Goal: Information Seeking & Learning: Check status

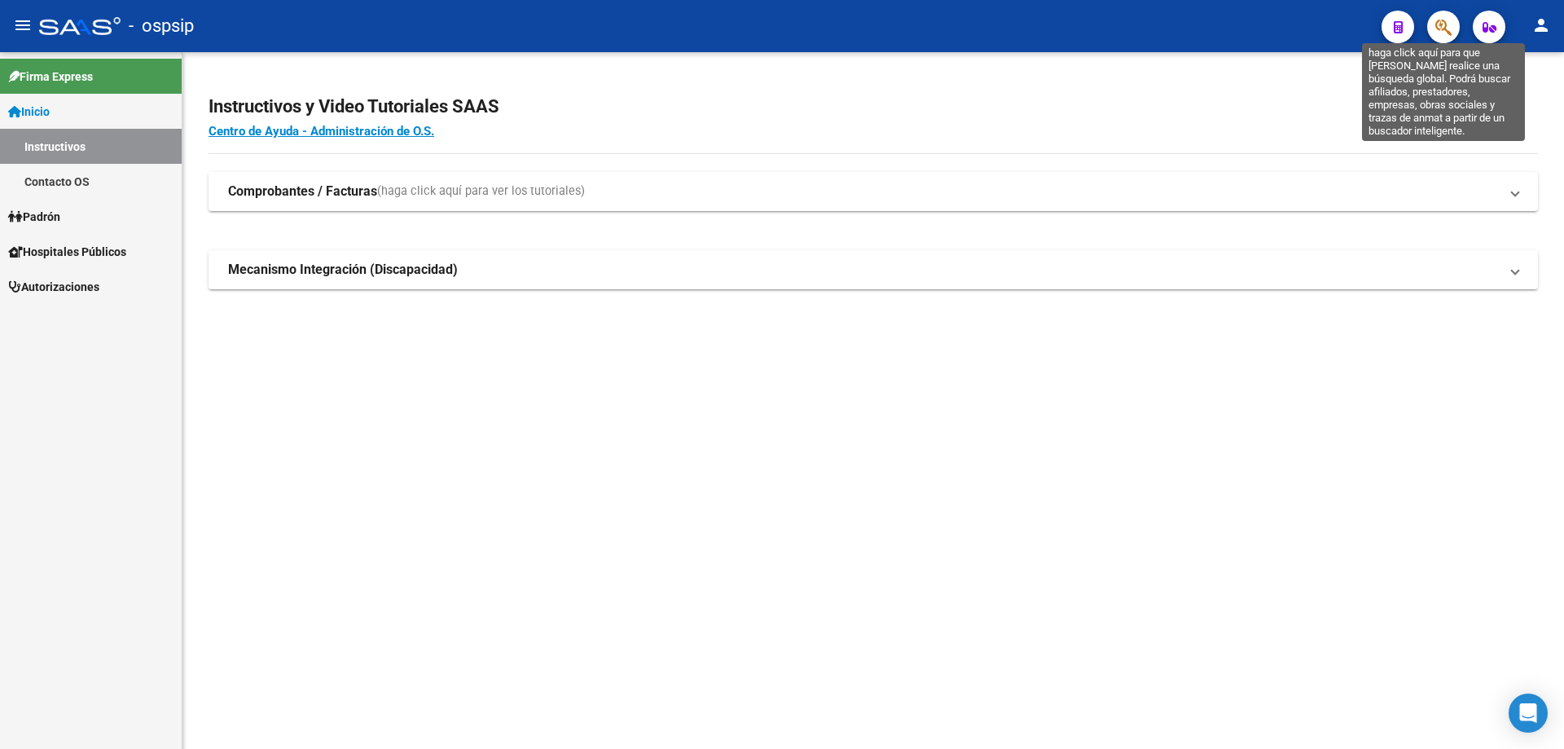
click at [1440, 24] on icon "button" at bounding box center [1443, 27] width 16 height 19
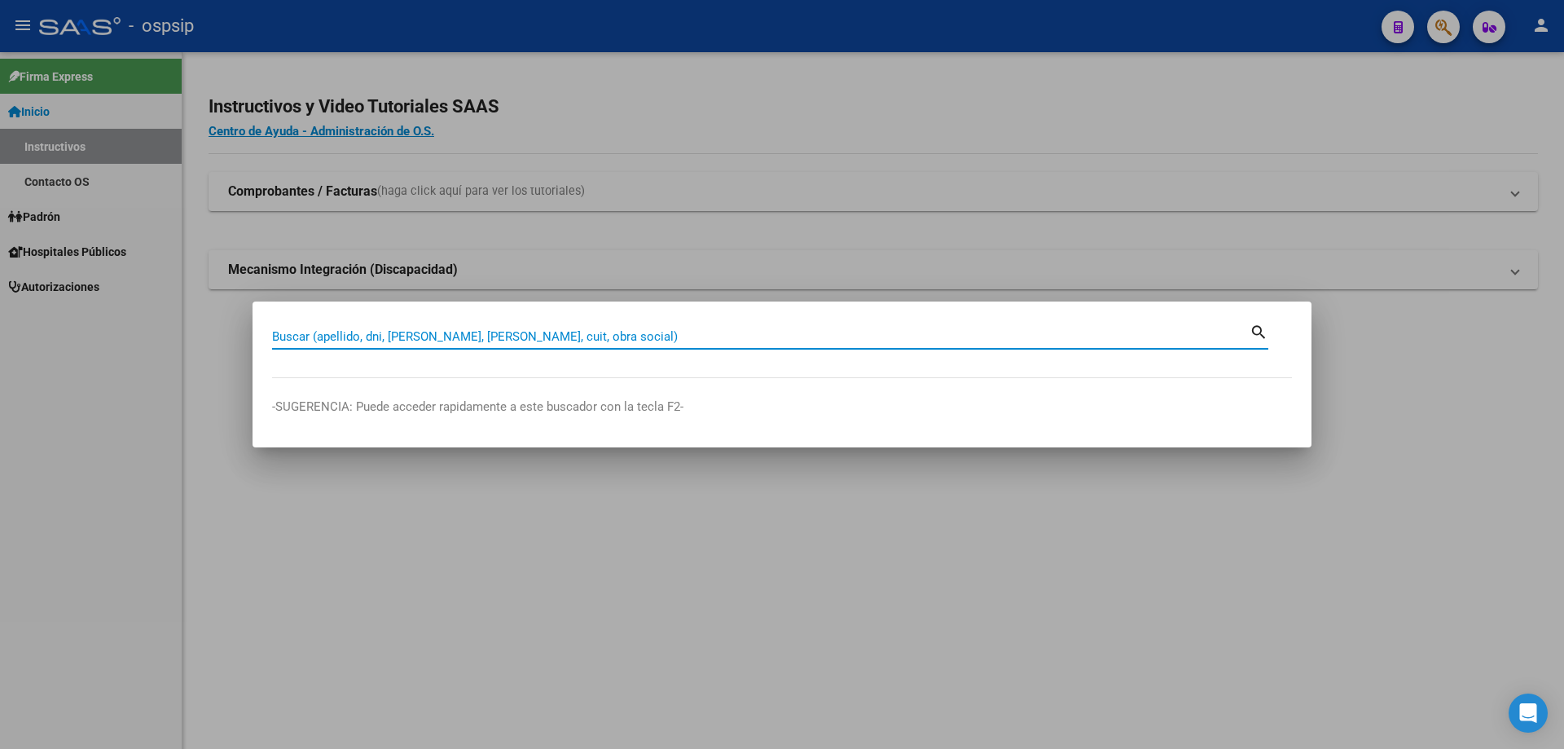
click at [841, 329] on input "Buscar (apellido, dni, [PERSON_NAME], [PERSON_NAME], cuit, obra social)" at bounding box center [760, 336] width 977 height 15
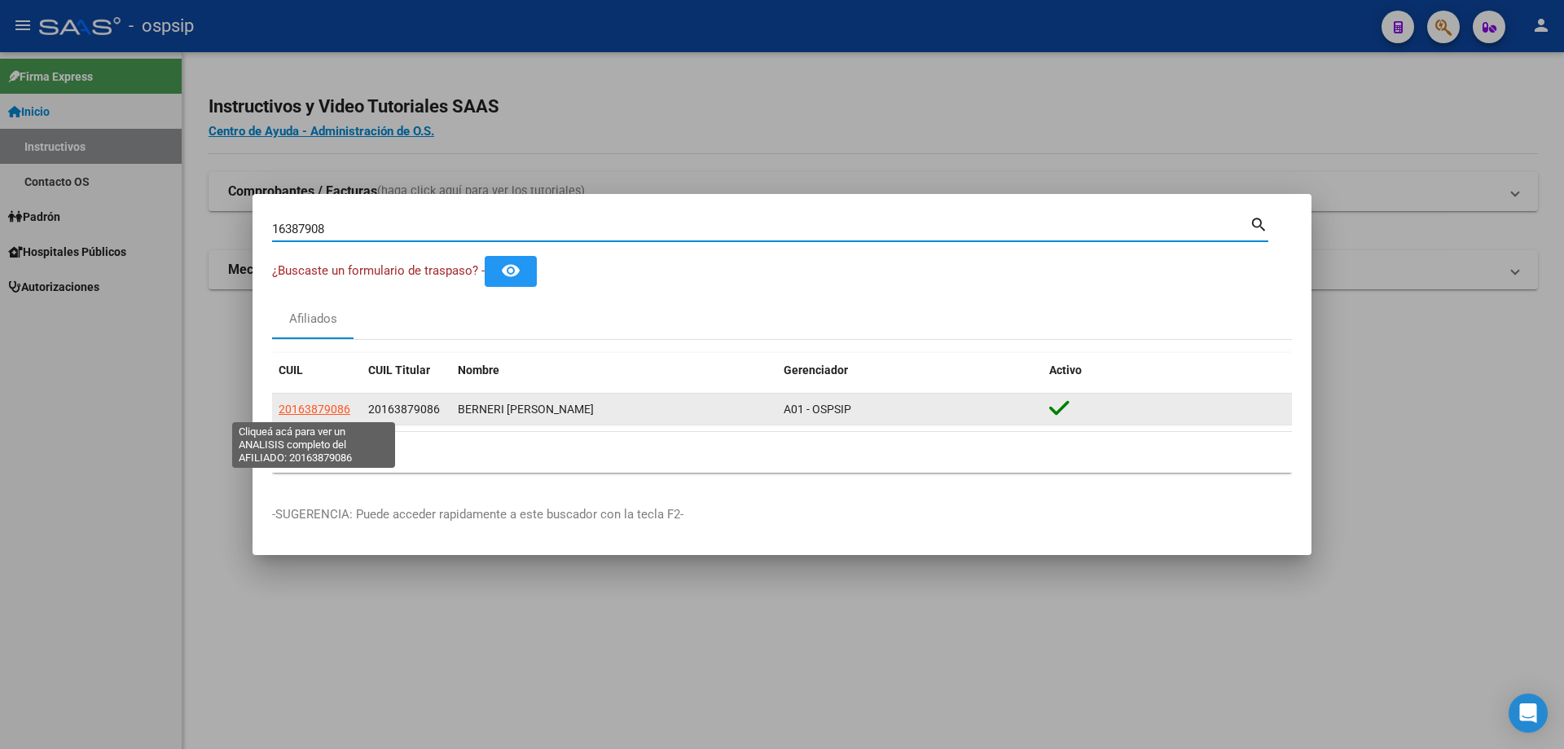
click at [327, 408] on span "20163879086" at bounding box center [315, 408] width 72 height 13
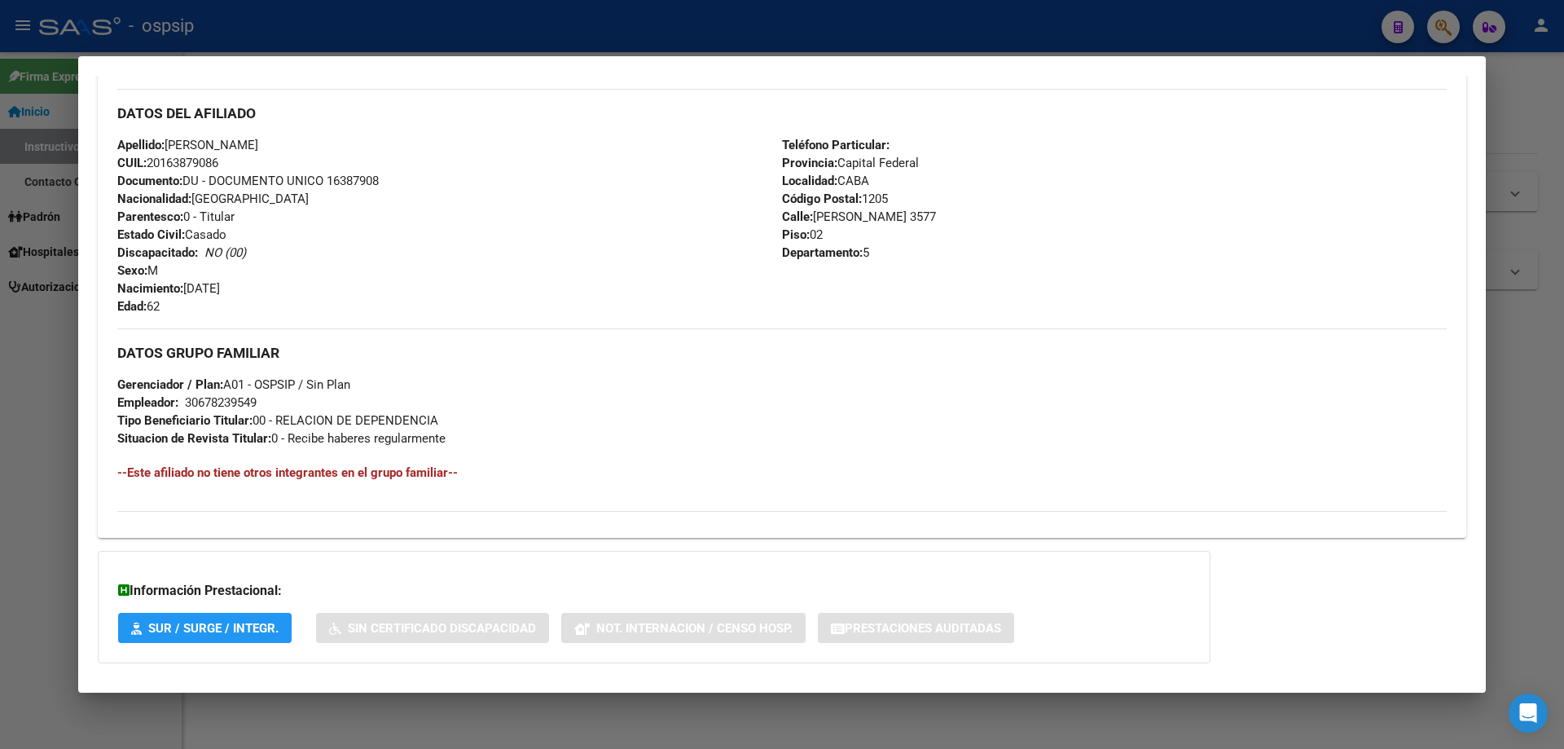
scroll to position [588, 0]
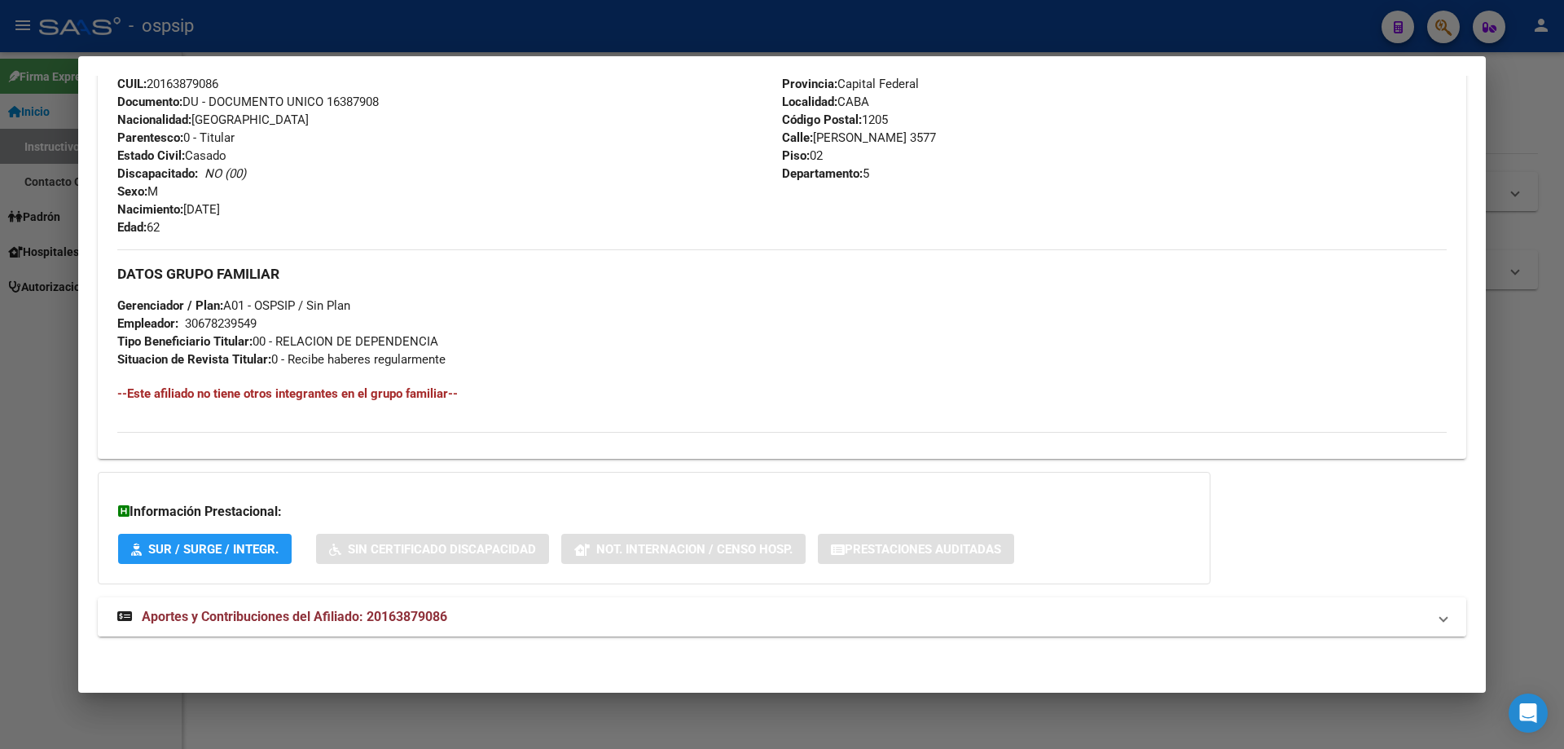
click at [288, 620] on span "Aportes y Contribuciones del Afiliado: 20163879086" at bounding box center [294, 615] width 305 height 15
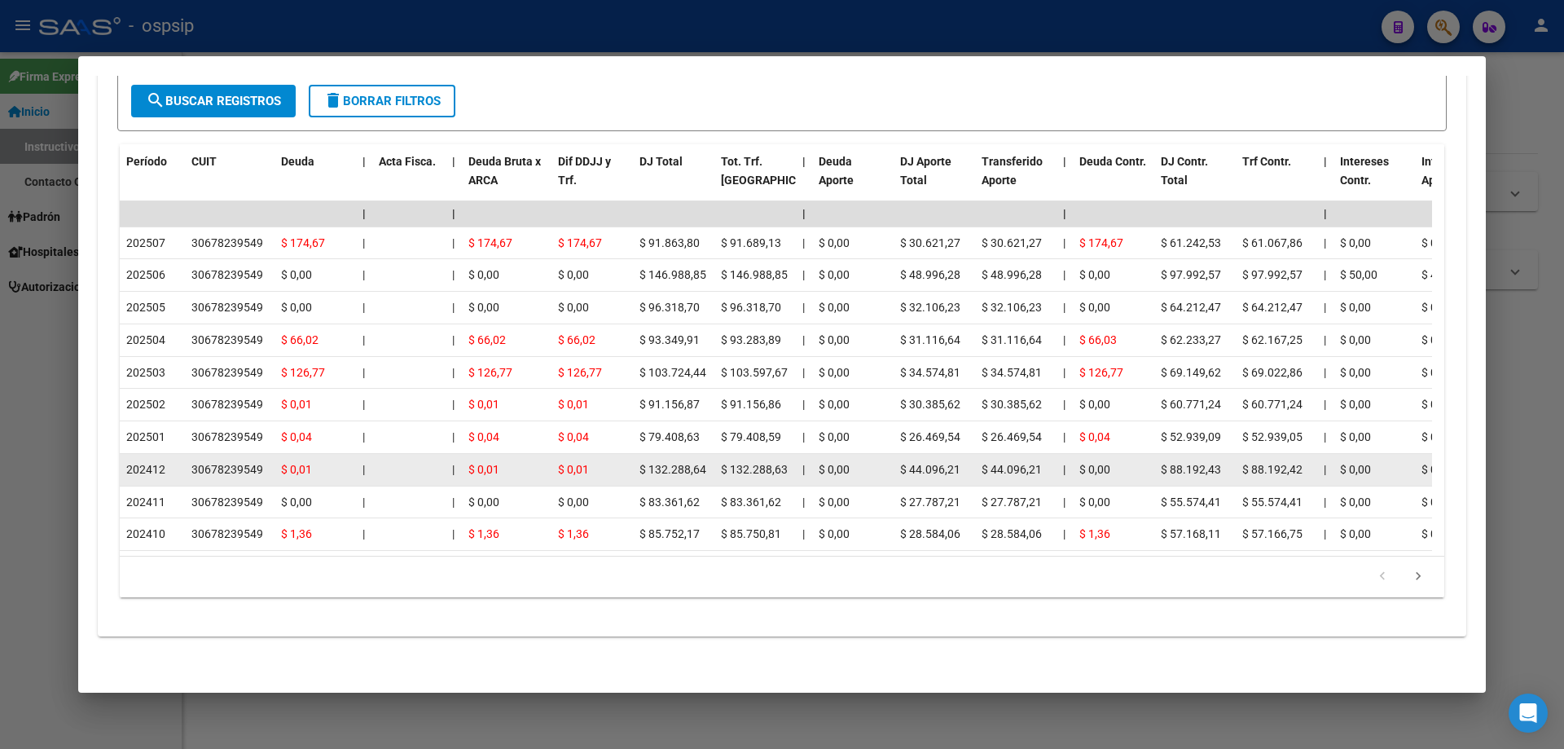
scroll to position [1394, 0]
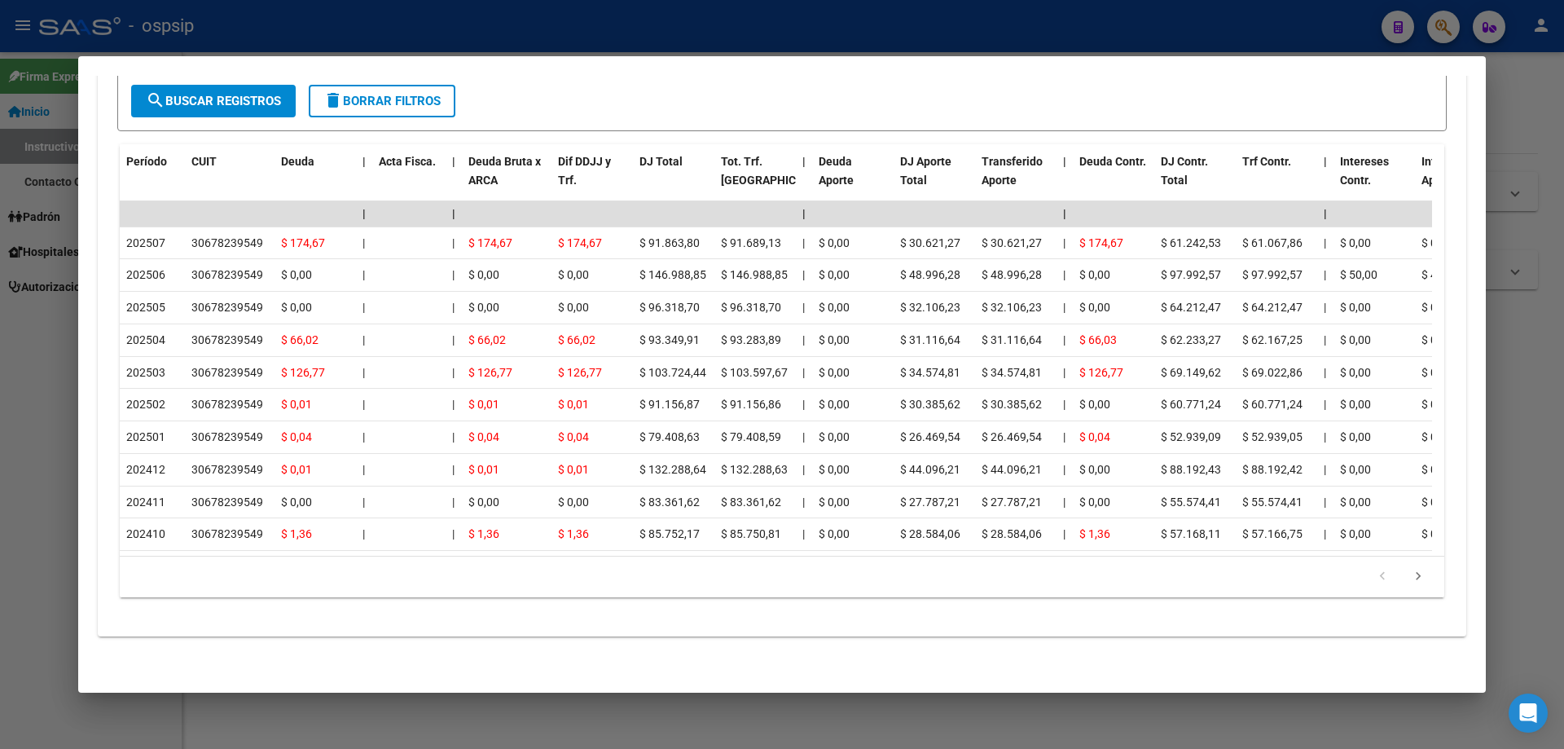
click at [851, 711] on div at bounding box center [782, 374] width 1564 height 749
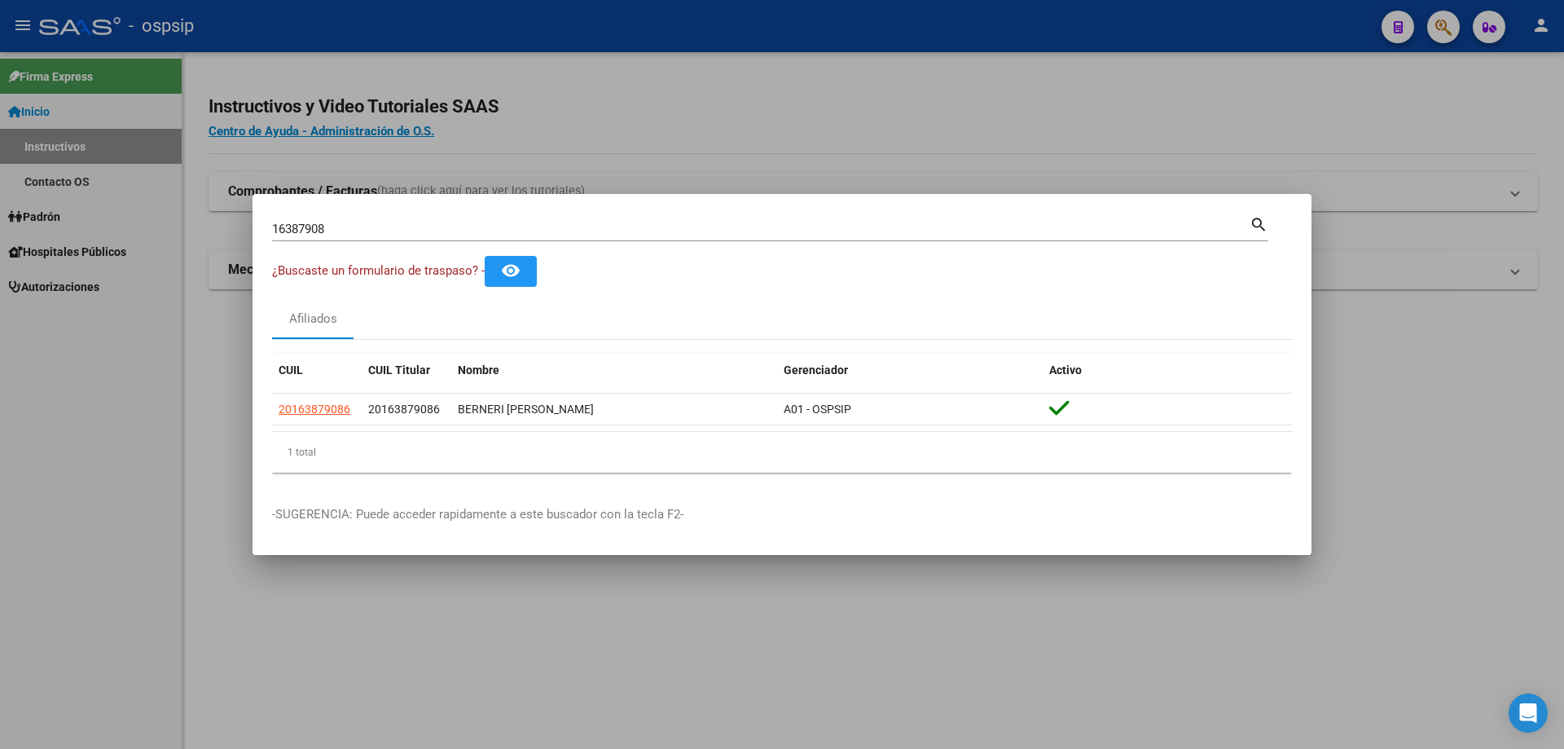
click at [642, 229] on input "16387908" at bounding box center [760, 229] width 977 height 15
click at [845, 222] on input "16387908" at bounding box center [760, 229] width 977 height 15
click at [481, 230] on input "16387908" at bounding box center [760, 229] width 977 height 15
type input "1"
type input "23118248"
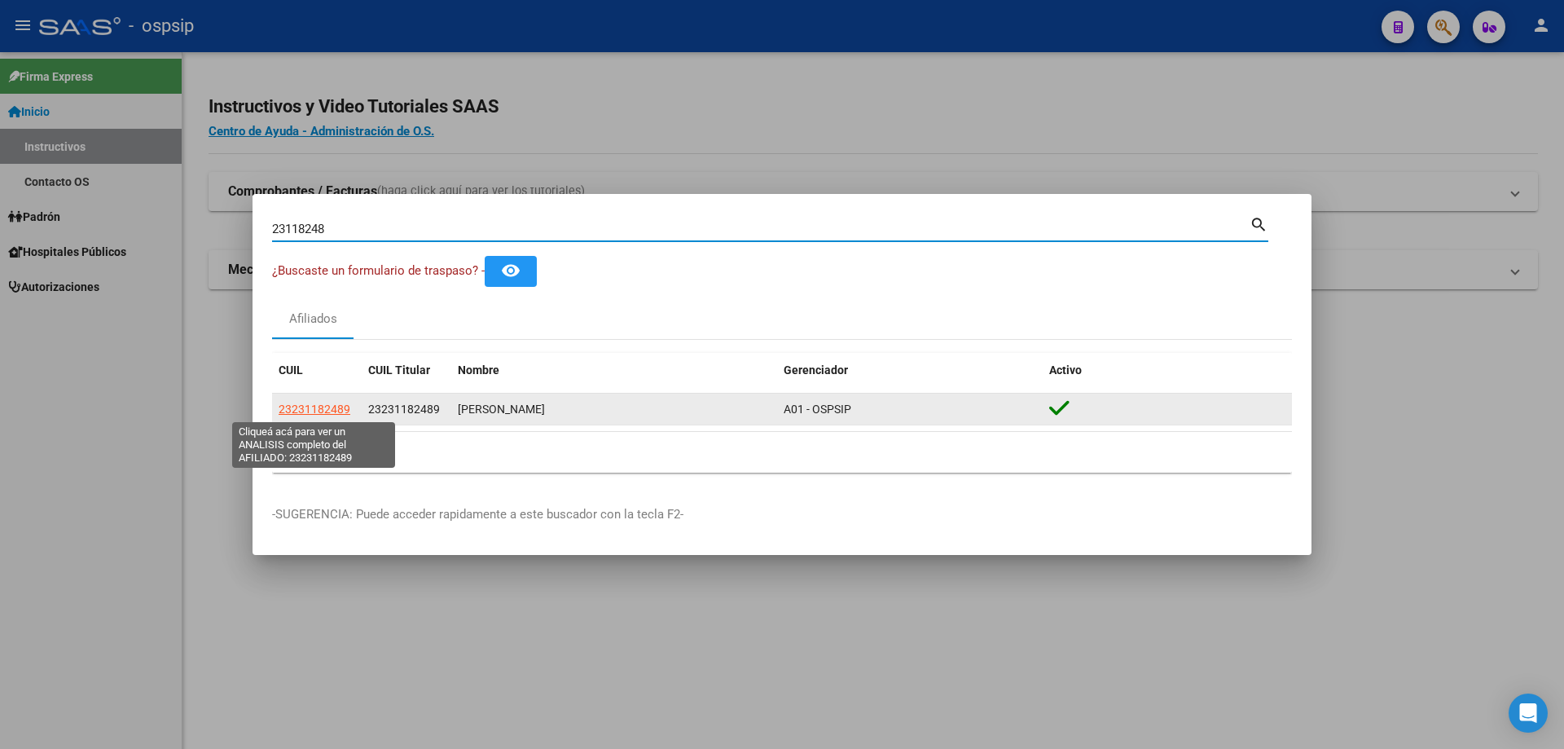
click at [315, 406] on span "23231182489" at bounding box center [315, 408] width 72 height 13
type textarea "23231182489"
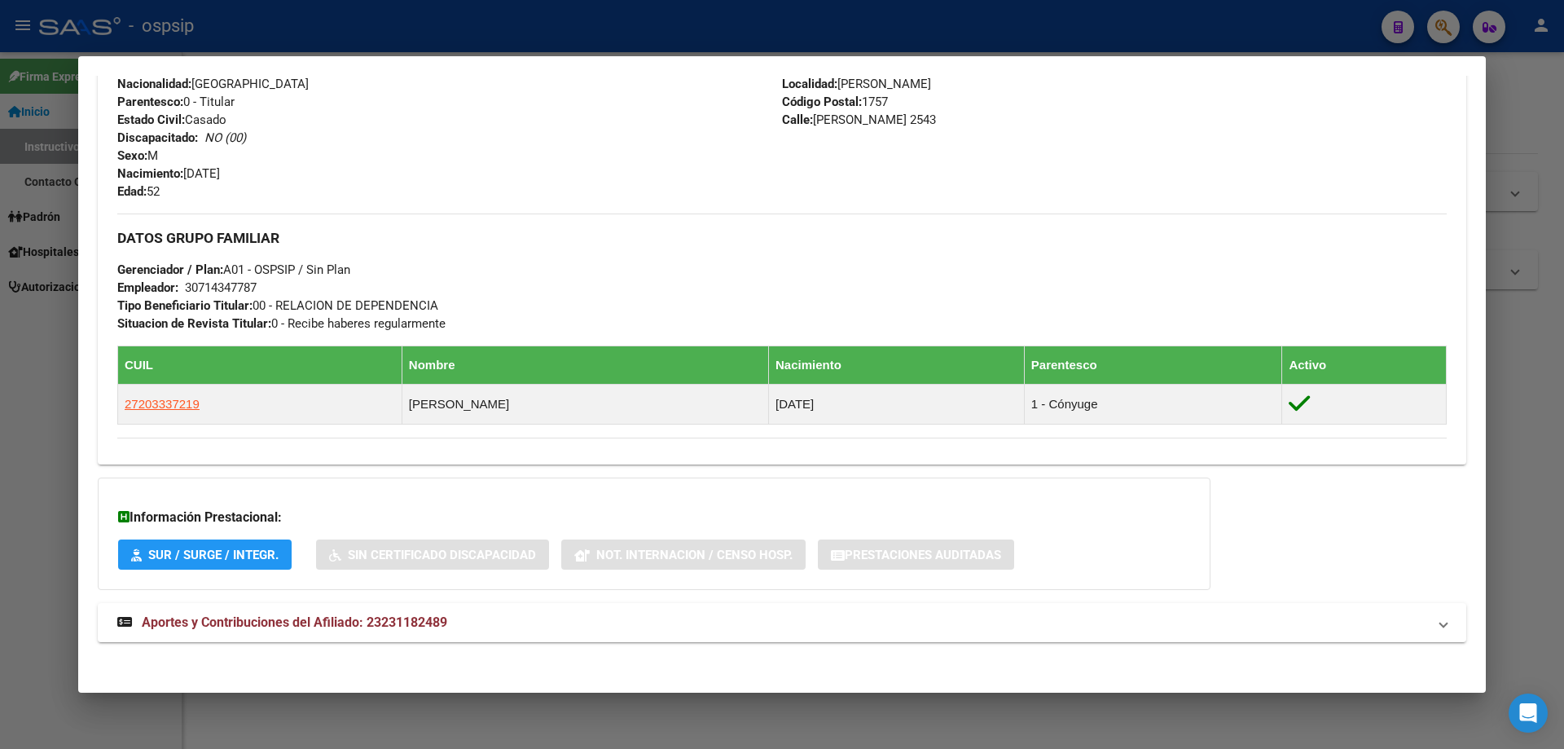
scroll to position [599, 0]
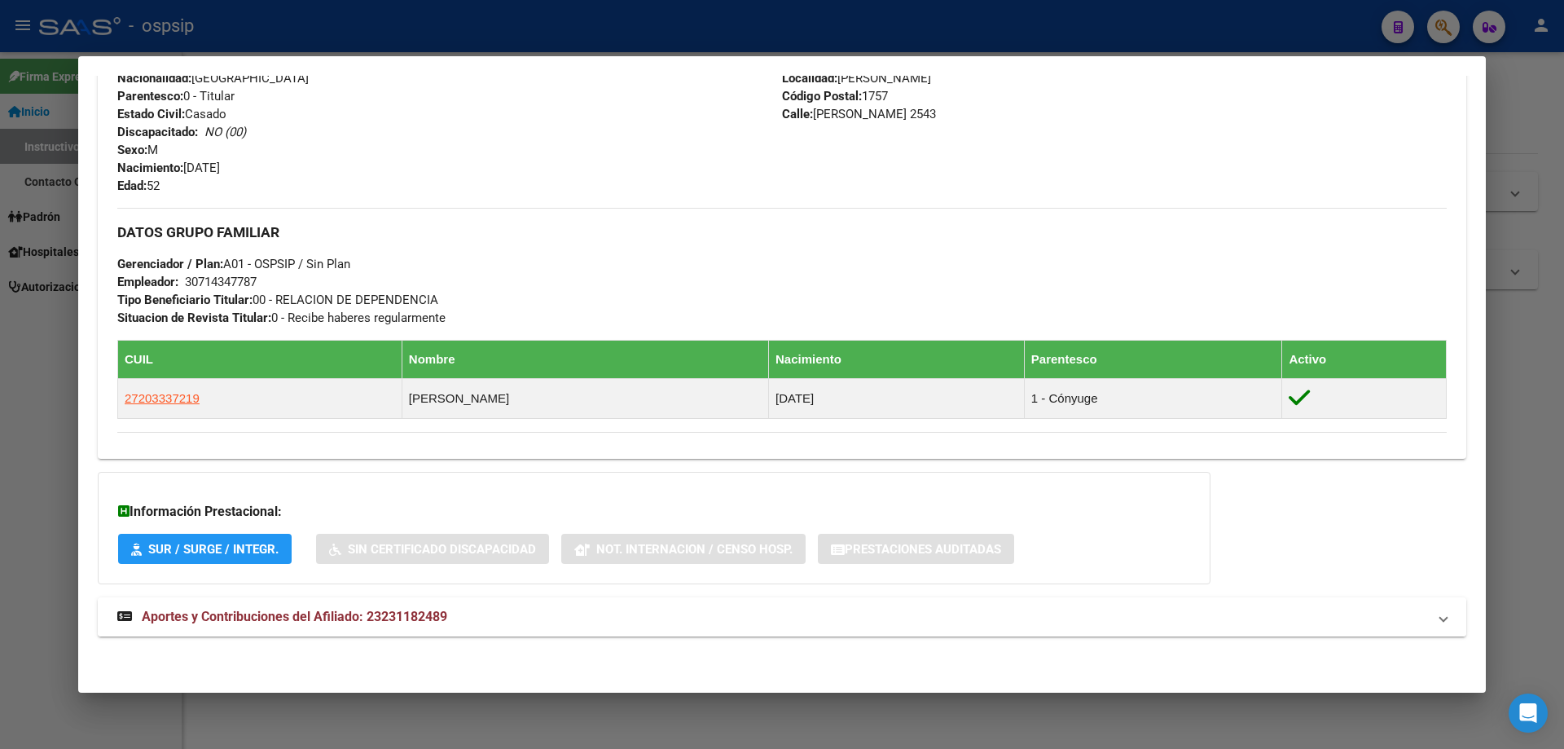
click at [299, 613] on span "Aportes y Contribuciones del Afiliado: 23231182489" at bounding box center [294, 615] width 305 height 15
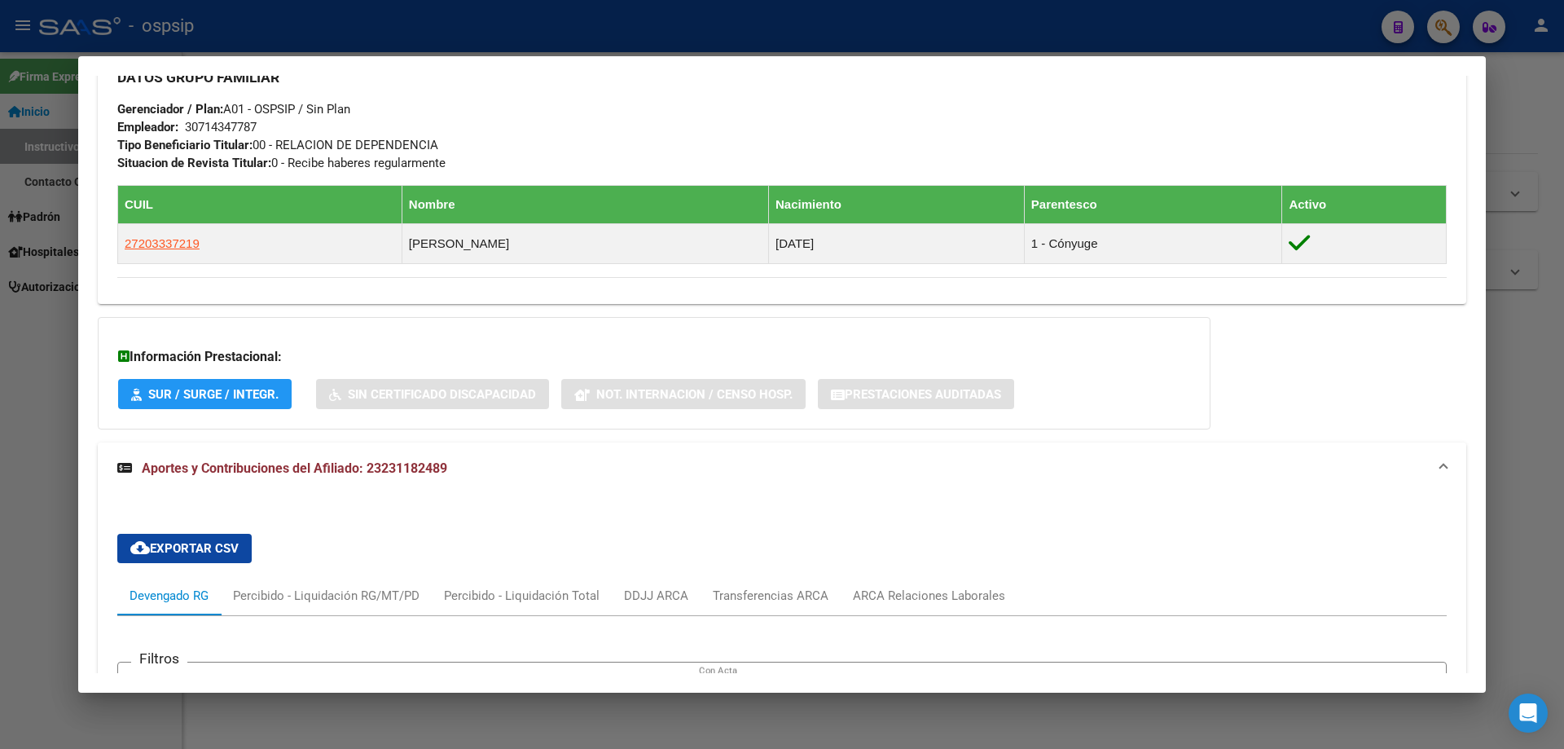
scroll to position [753, 0]
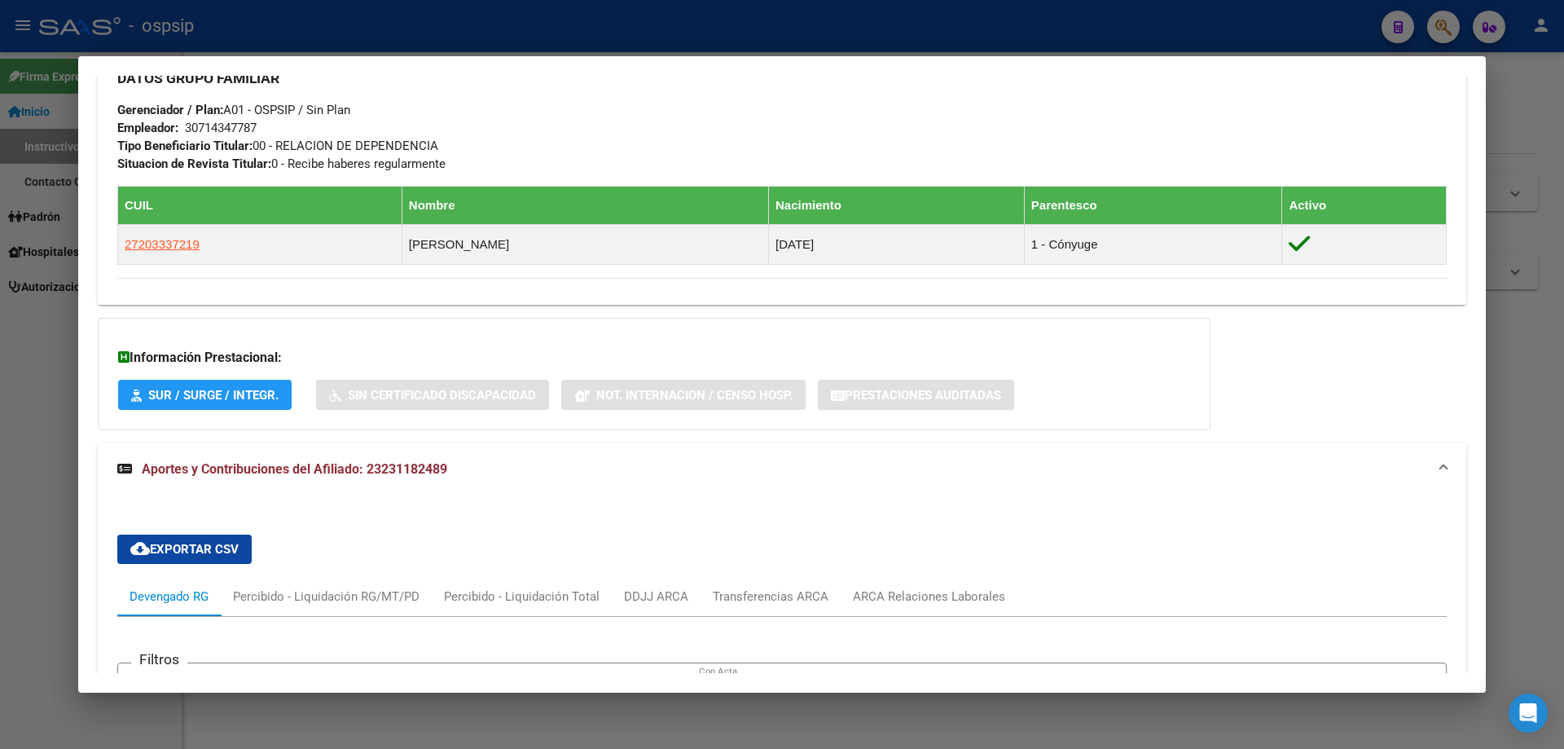
click at [1544, 459] on div at bounding box center [782, 374] width 1564 height 749
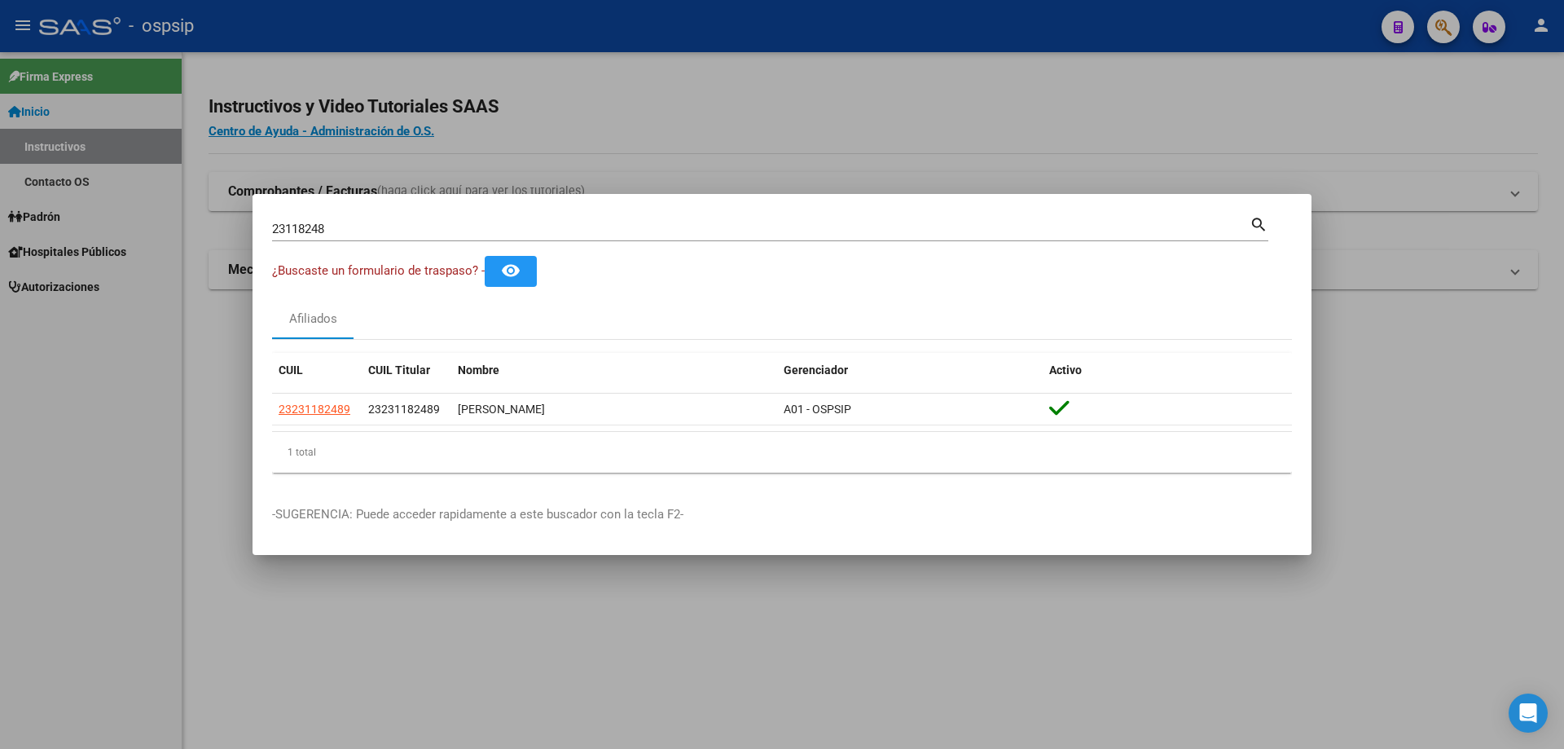
click at [375, 224] on input "23118248" at bounding box center [760, 229] width 977 height 15
type input "2"
type input "33149057"
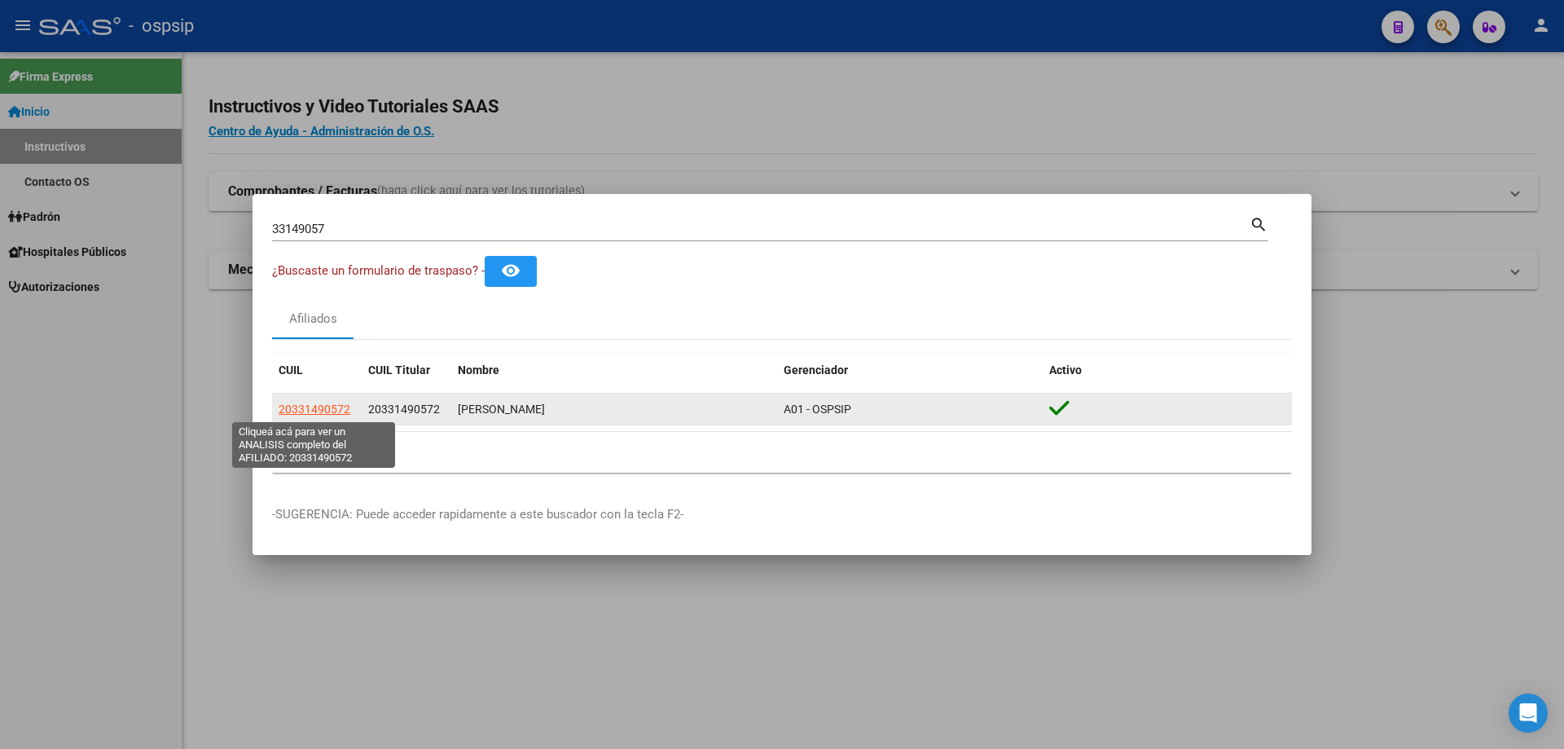
click at [338, 406] on span "20331490572" at bounding box center [315, 408] width 72 height 13
type textarea "20331490572"
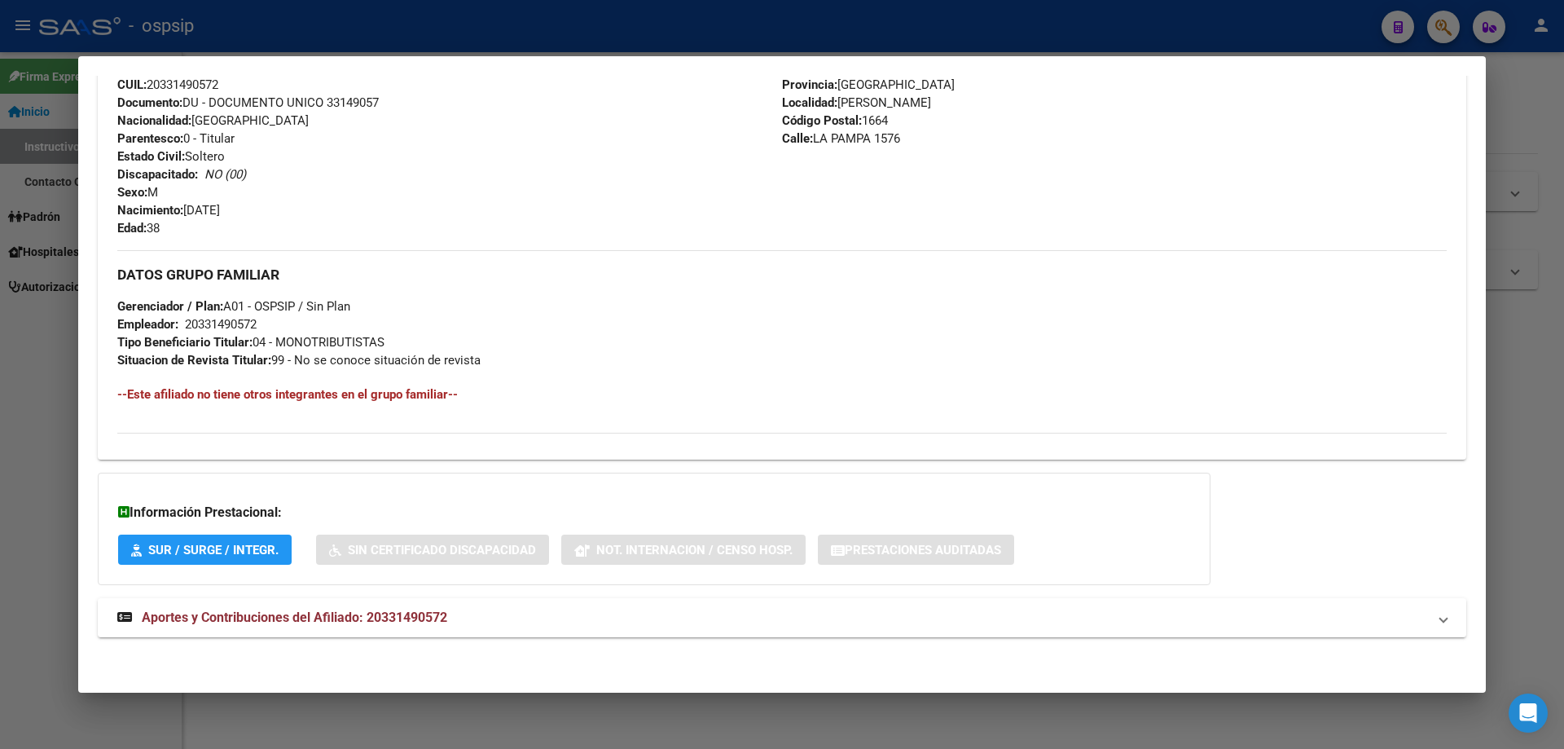
scroll to position [575, 0]
click at [320, 613] on span "Aportes y Contribuciones del Afiliado: 20331490572" at bounding box center [294, 615] width 305 height 15
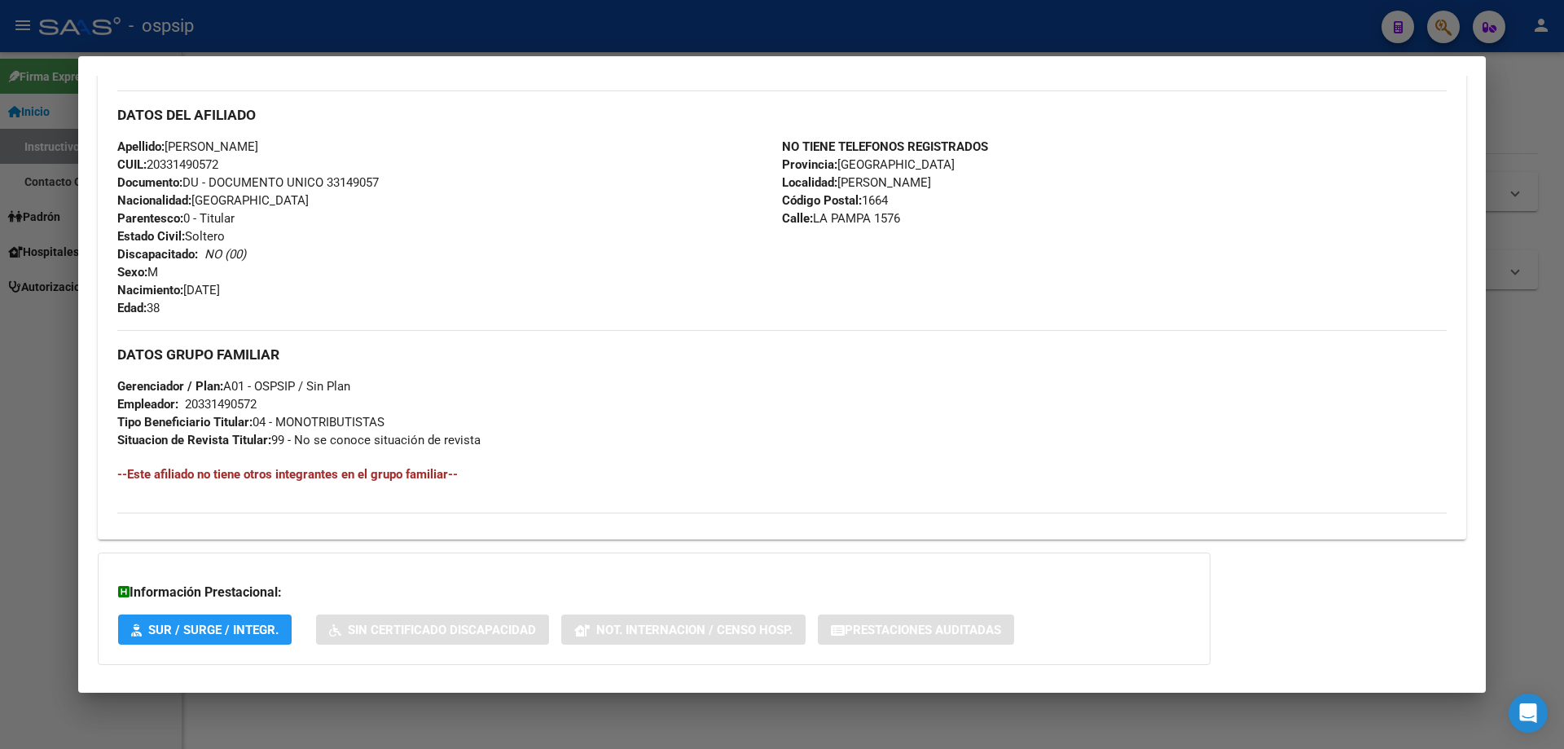
scroll to position [411, 0]
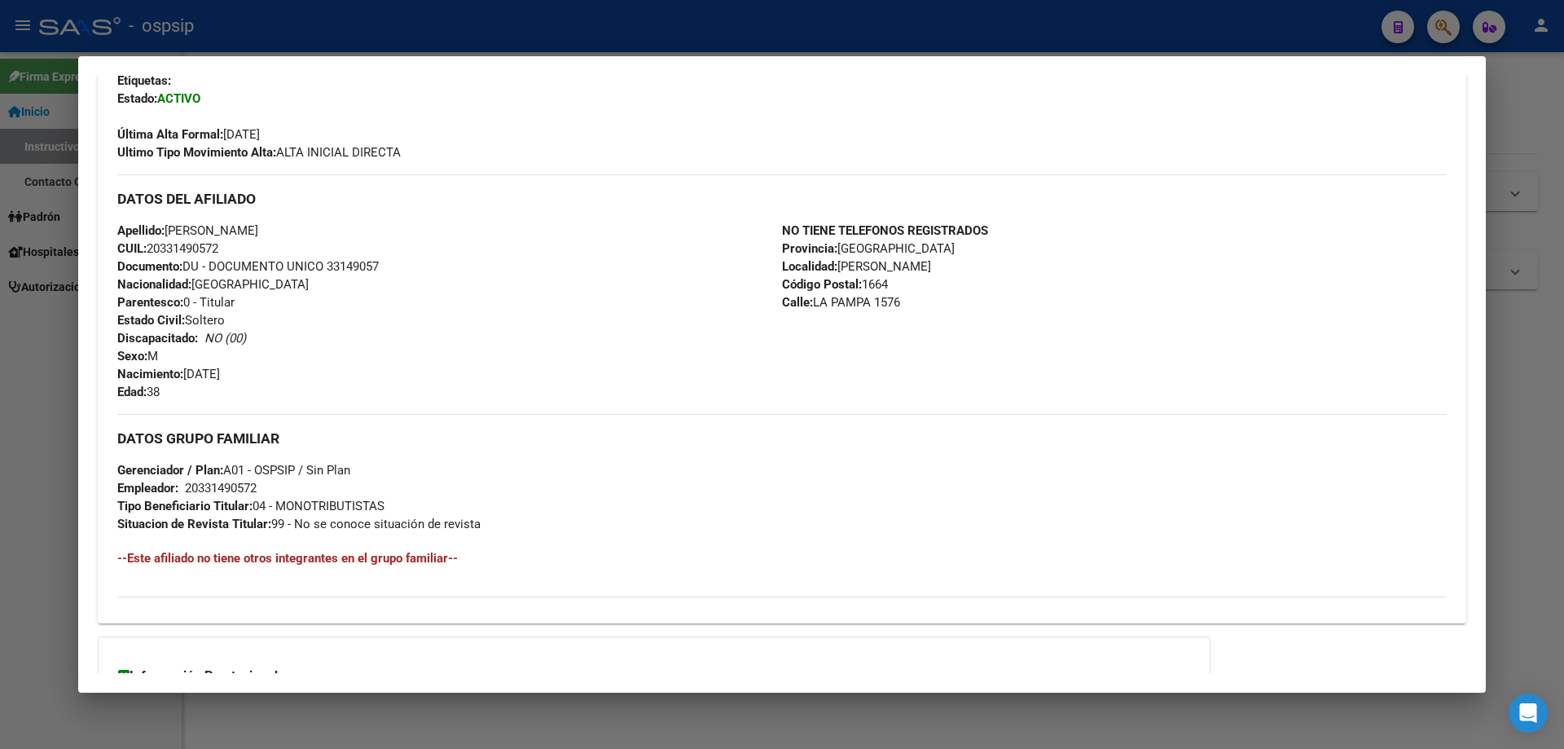
click at [1553, 577] on div at bounding box center [782, 374] width 1564 height 749
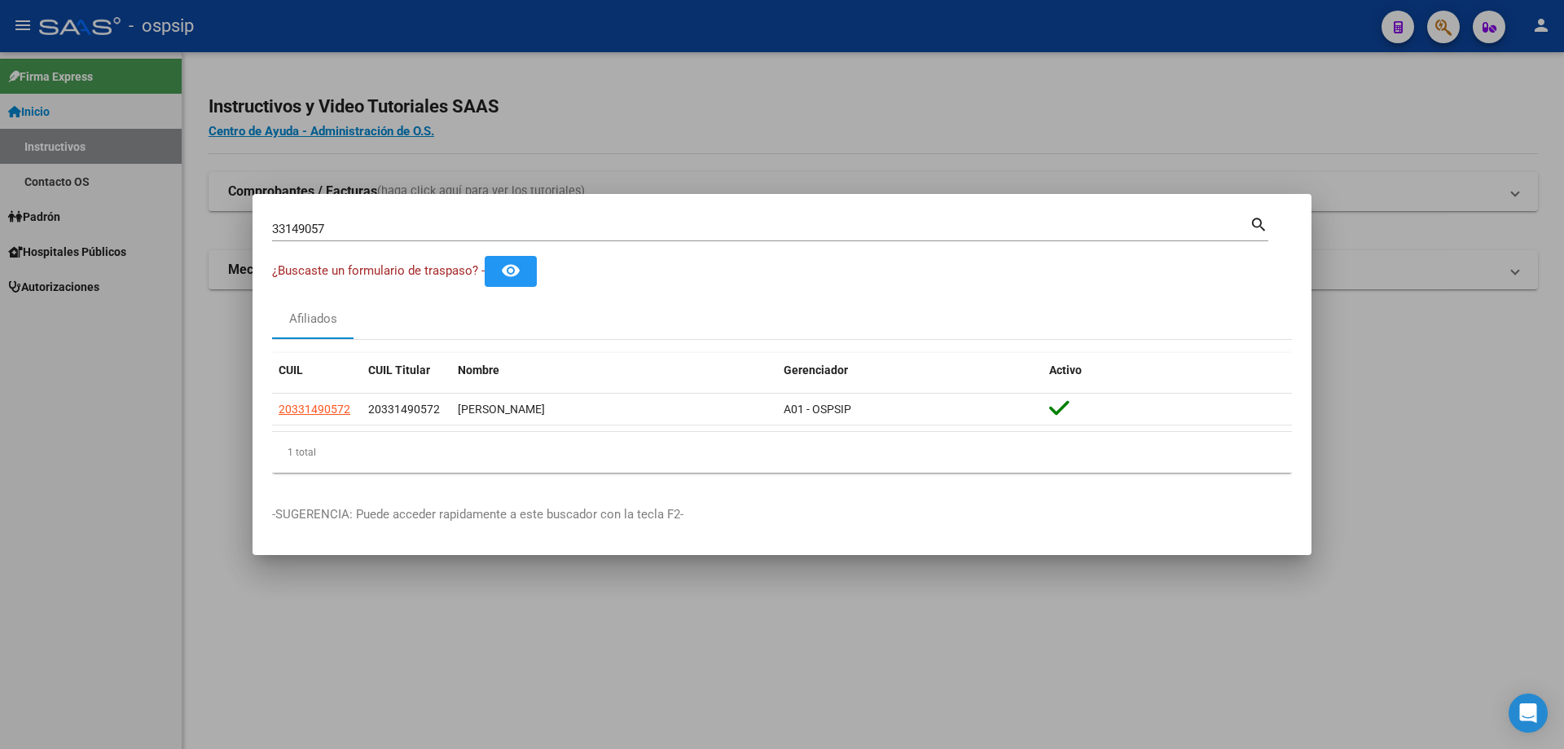
click at [407, 220] on div "33149057 Buscar (apellido, dni, [PERSON_NAME], [PERSON_NAME], cuit, obra social)" at bounding box center [760, 229] width 977 height 24
type input "3"
type input "29782127"
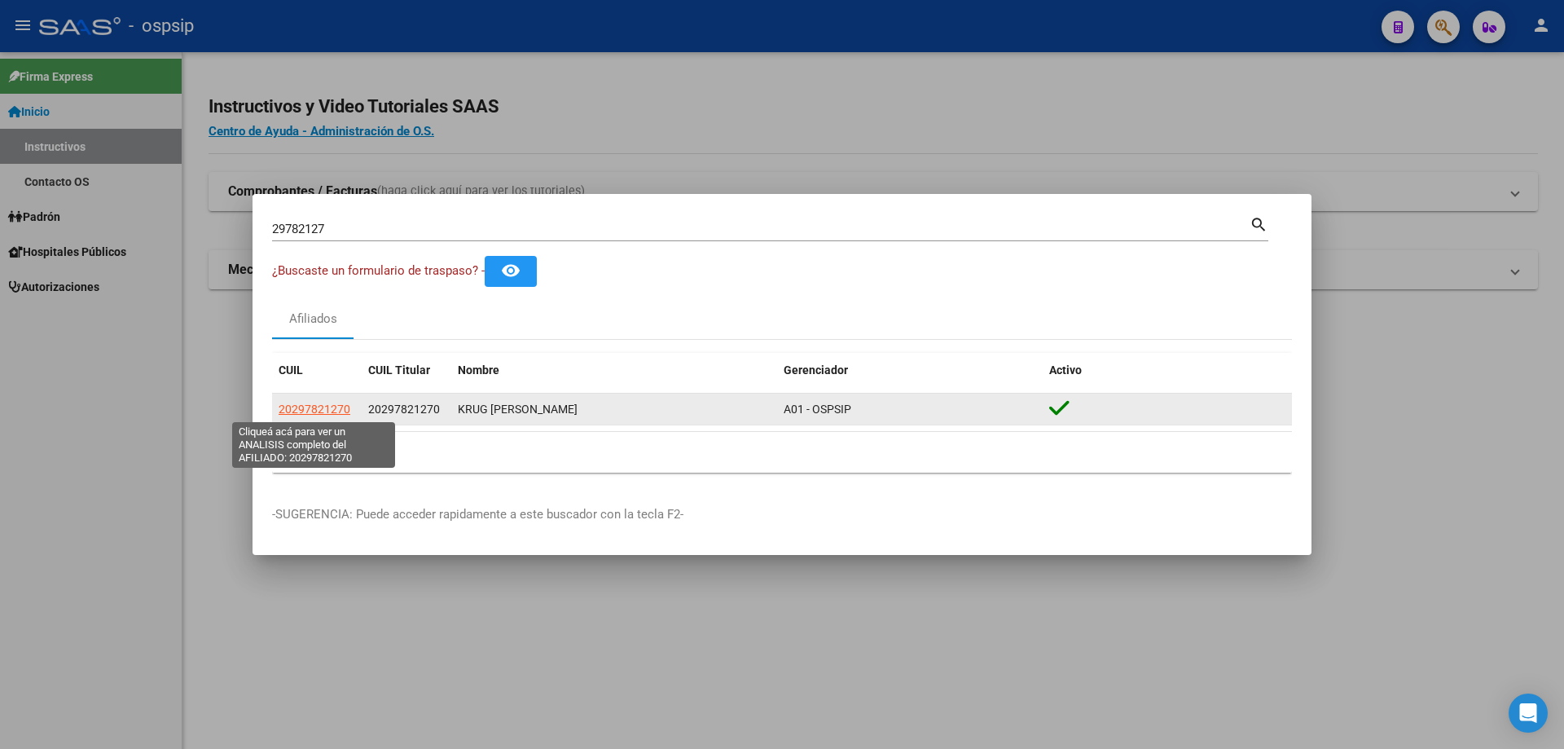
click at [319, 407] on span "20297821270" at bounding box center [315, 408] width 72 height 13
type textarea "20297821270"
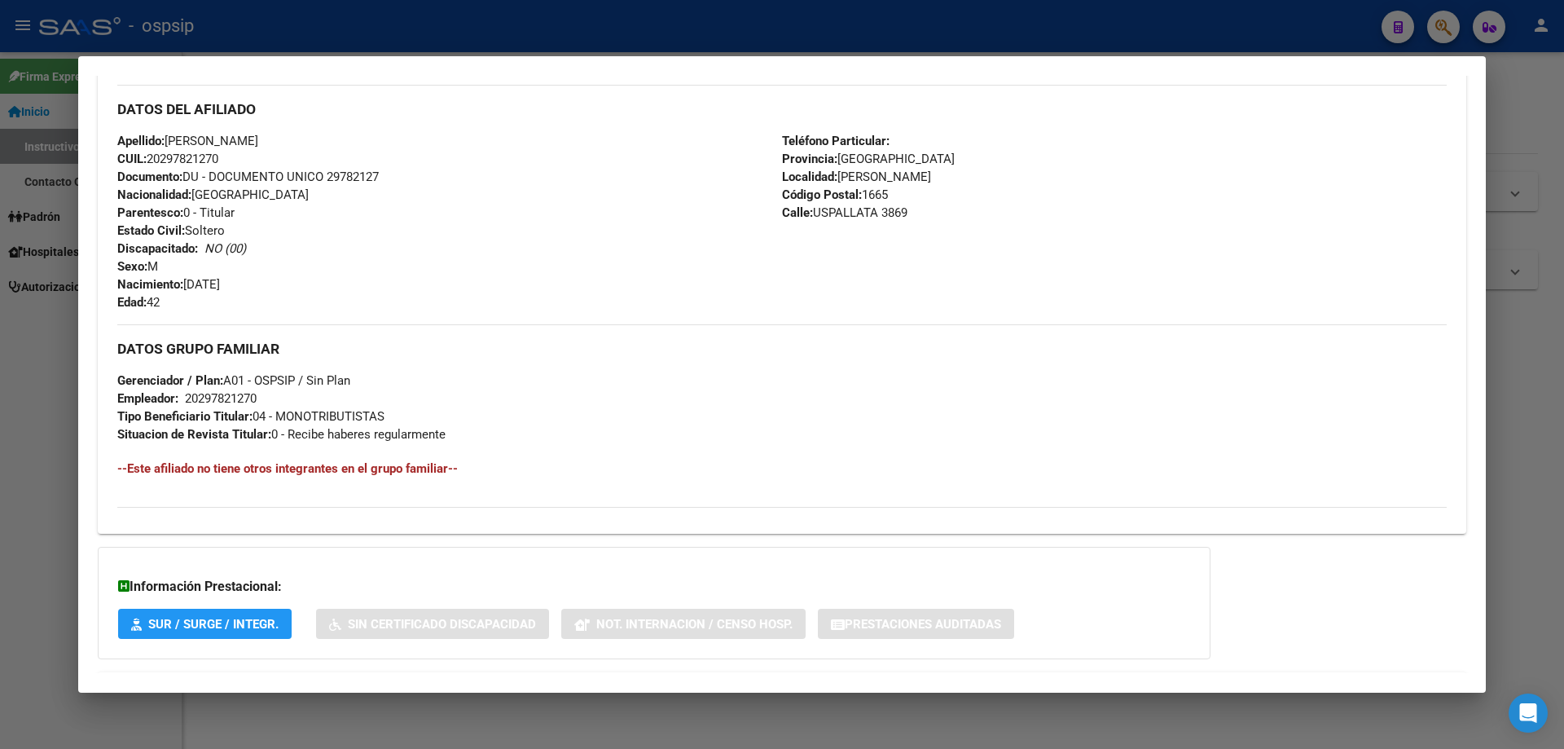
scroll to position [575, 0]
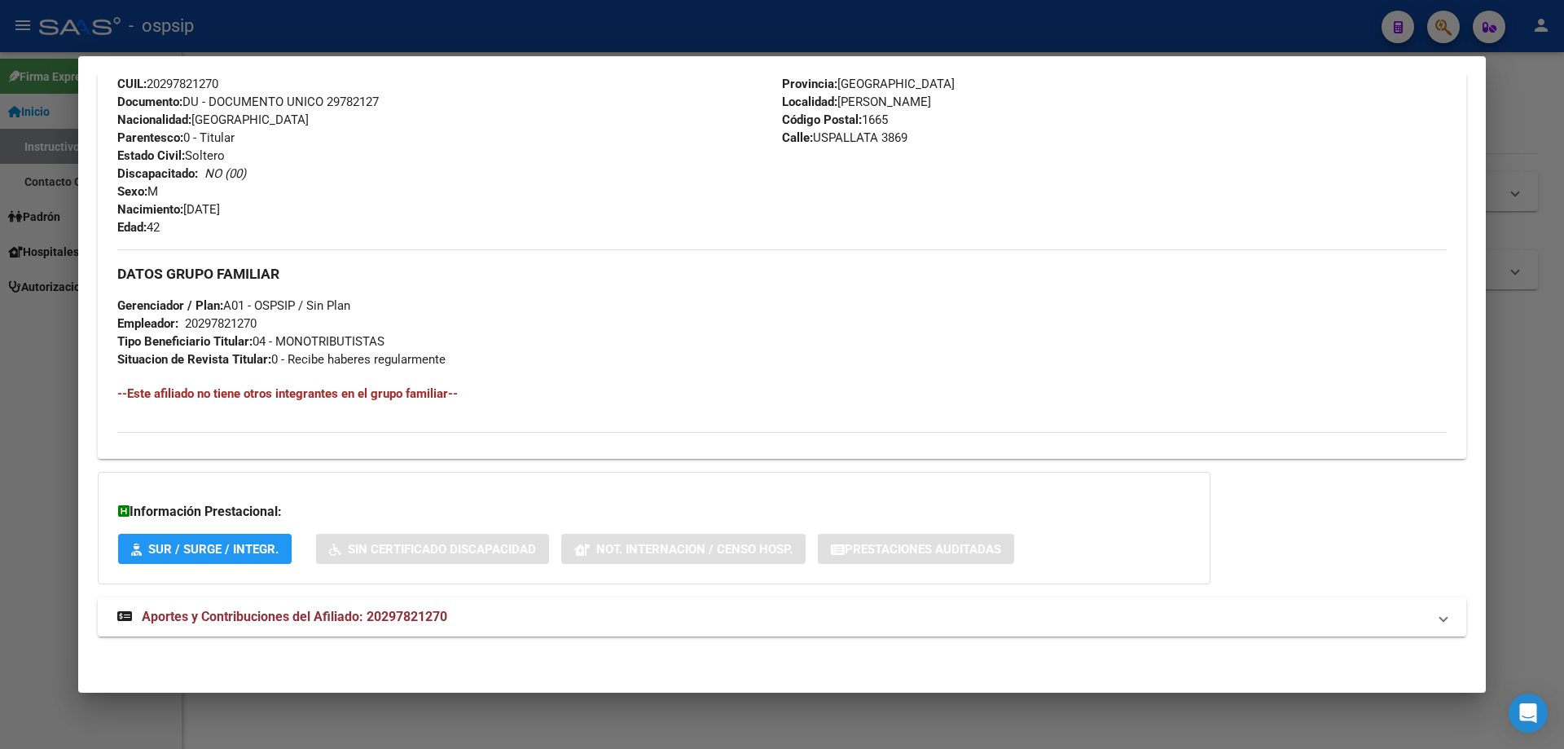
click at [313, 608] on span "Aportes y Contribuciones del Afiliado: 20297821270" at bounding box center [294, 615] width 305 height 15
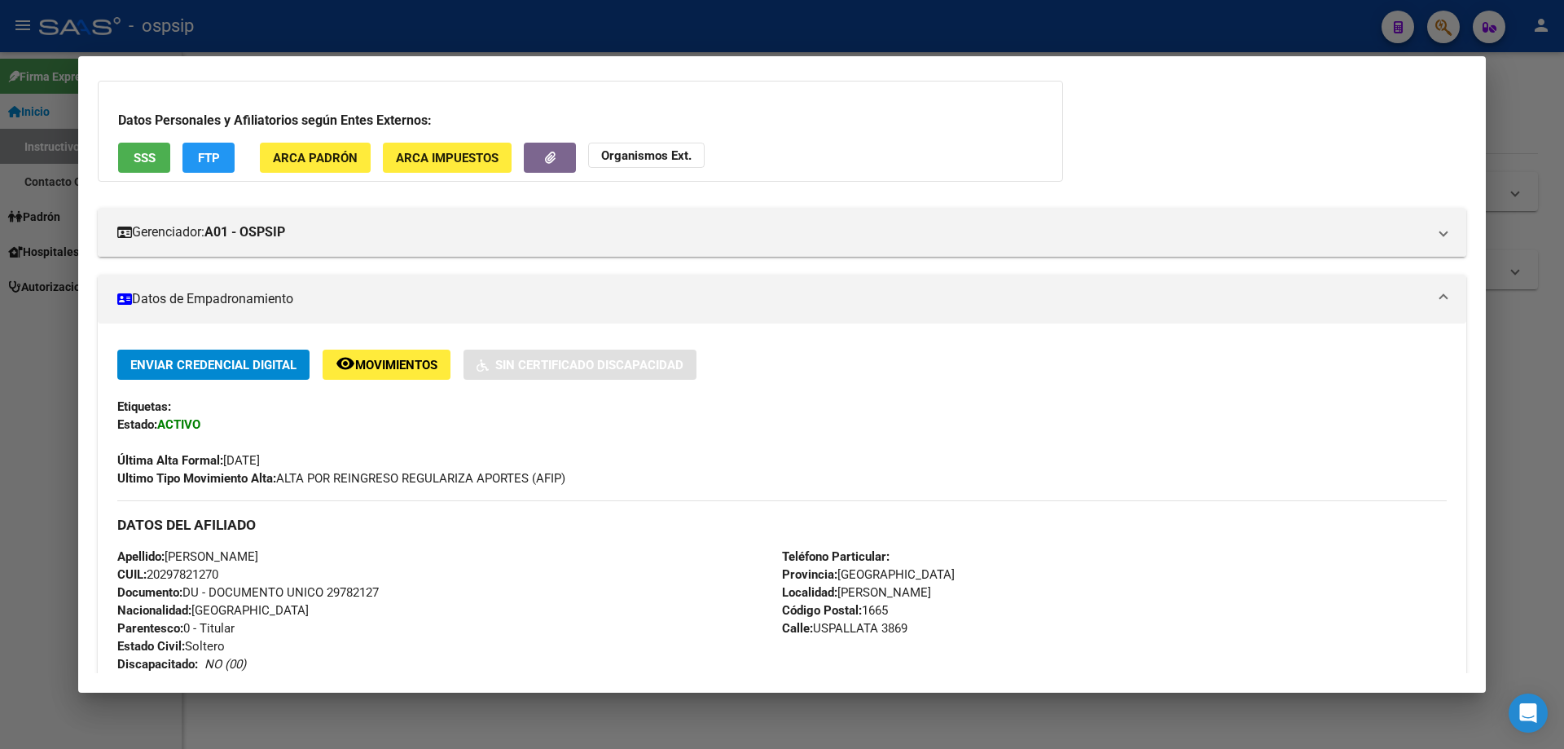
scroll to position [0, 0]
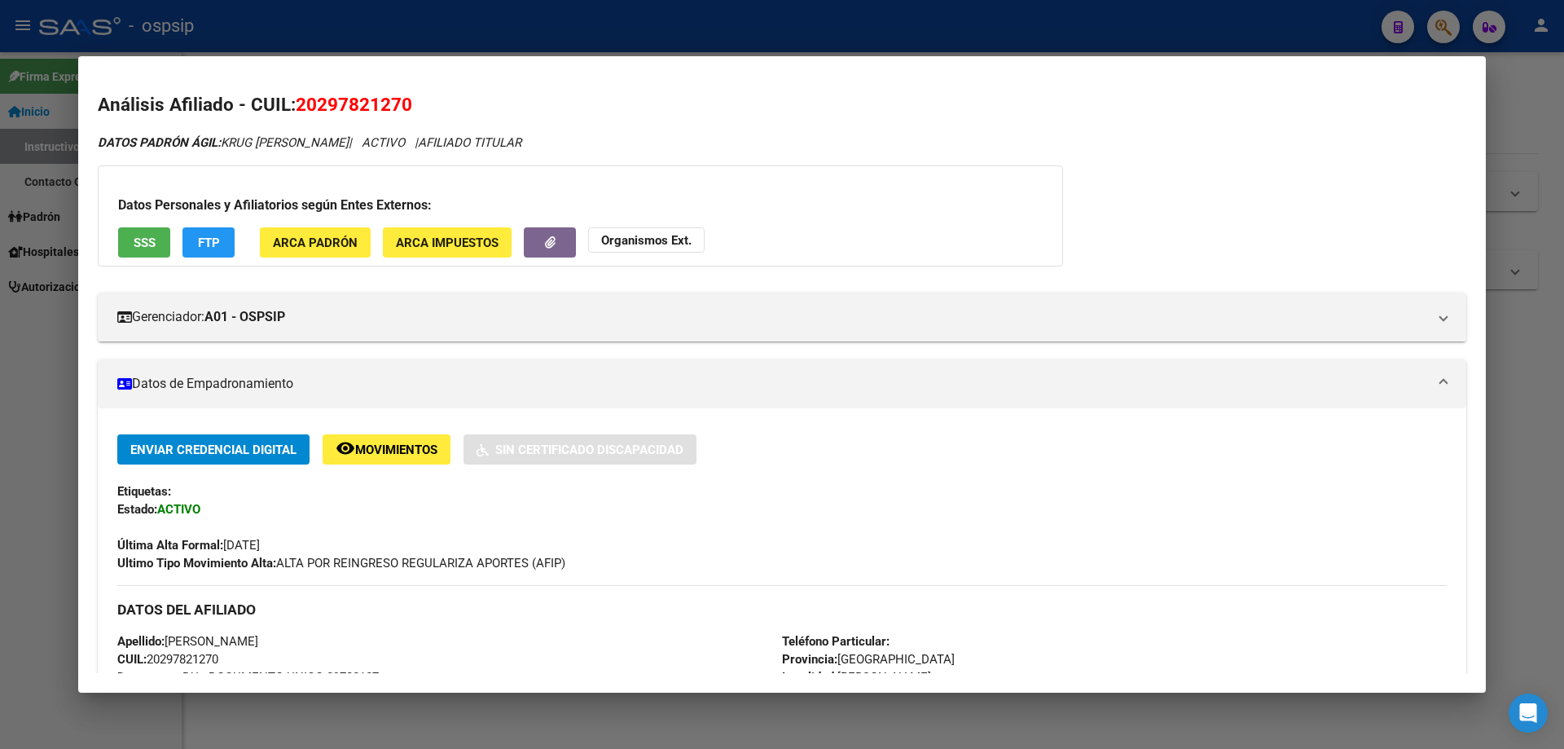
click at [1528, 446] on div at bounding box center [782, 374] width 1564 height 749
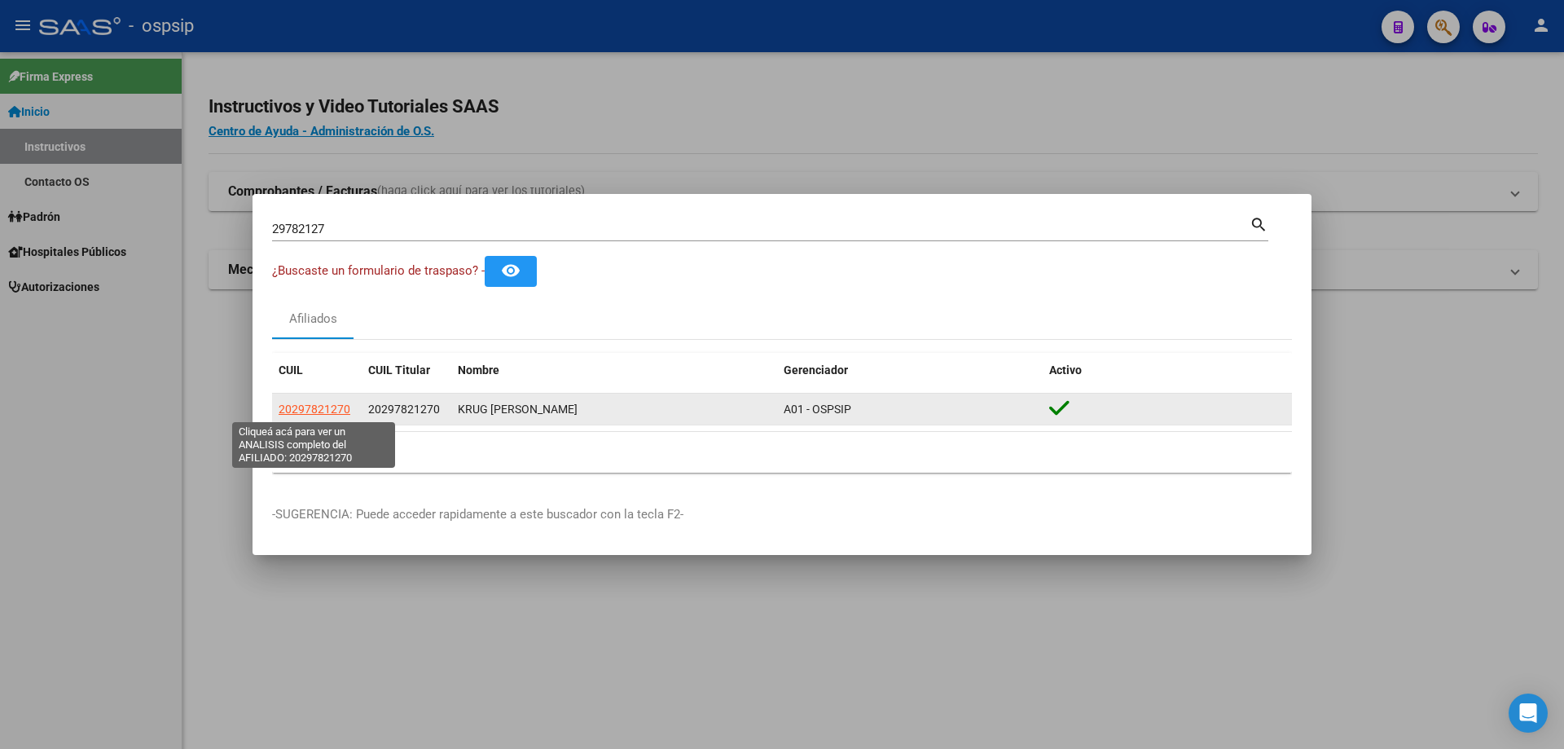
click at [333, 408] on span "20297821270" at bounding box center [315, 408] width 72 height 13
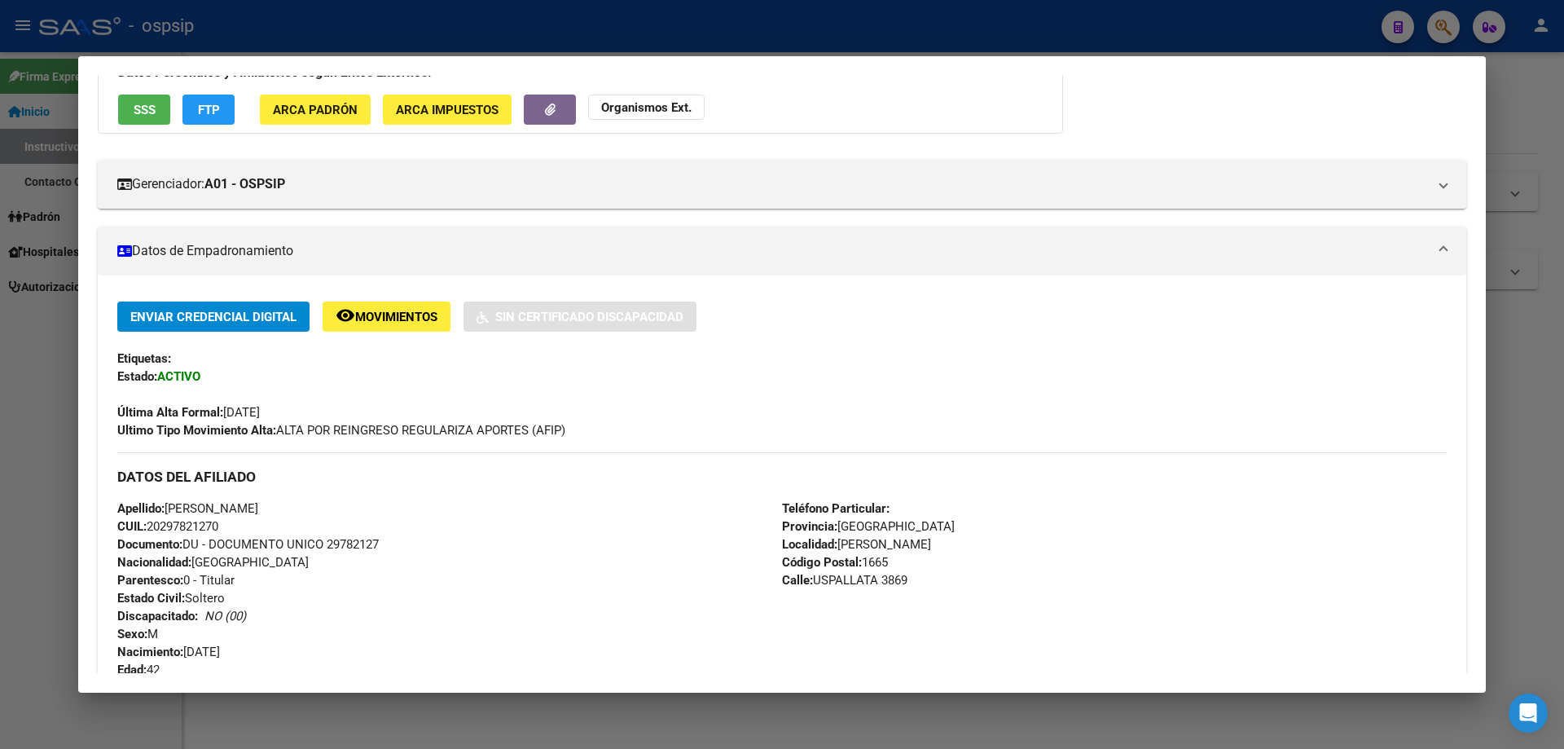
scroll to position [163, 0]
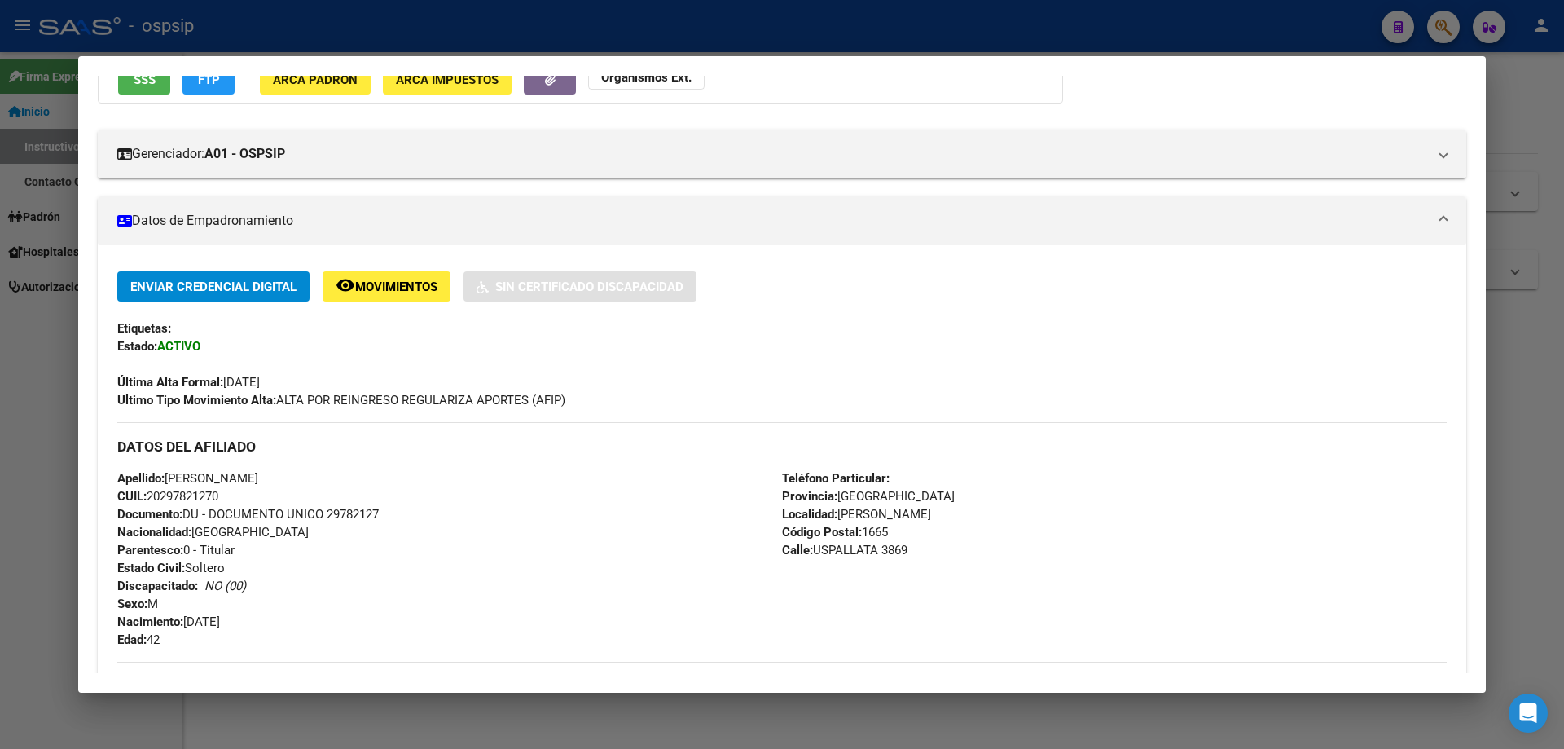
click at [1536, 520] on div at bounding box center [782, 374] width 1564 height 749
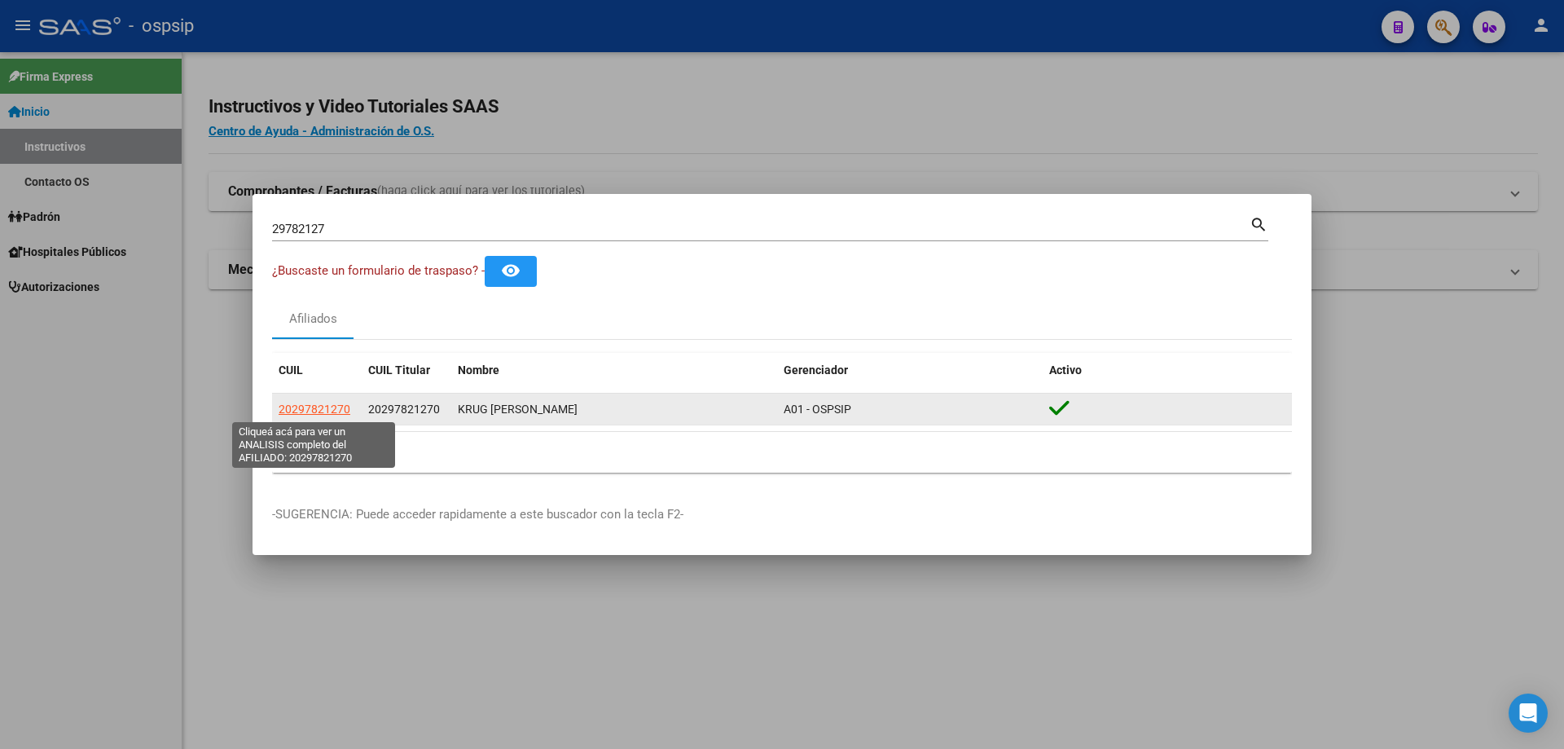
click at [342, 408] on span "20297821270" at bounding box center [315, 408] width 72 height 13
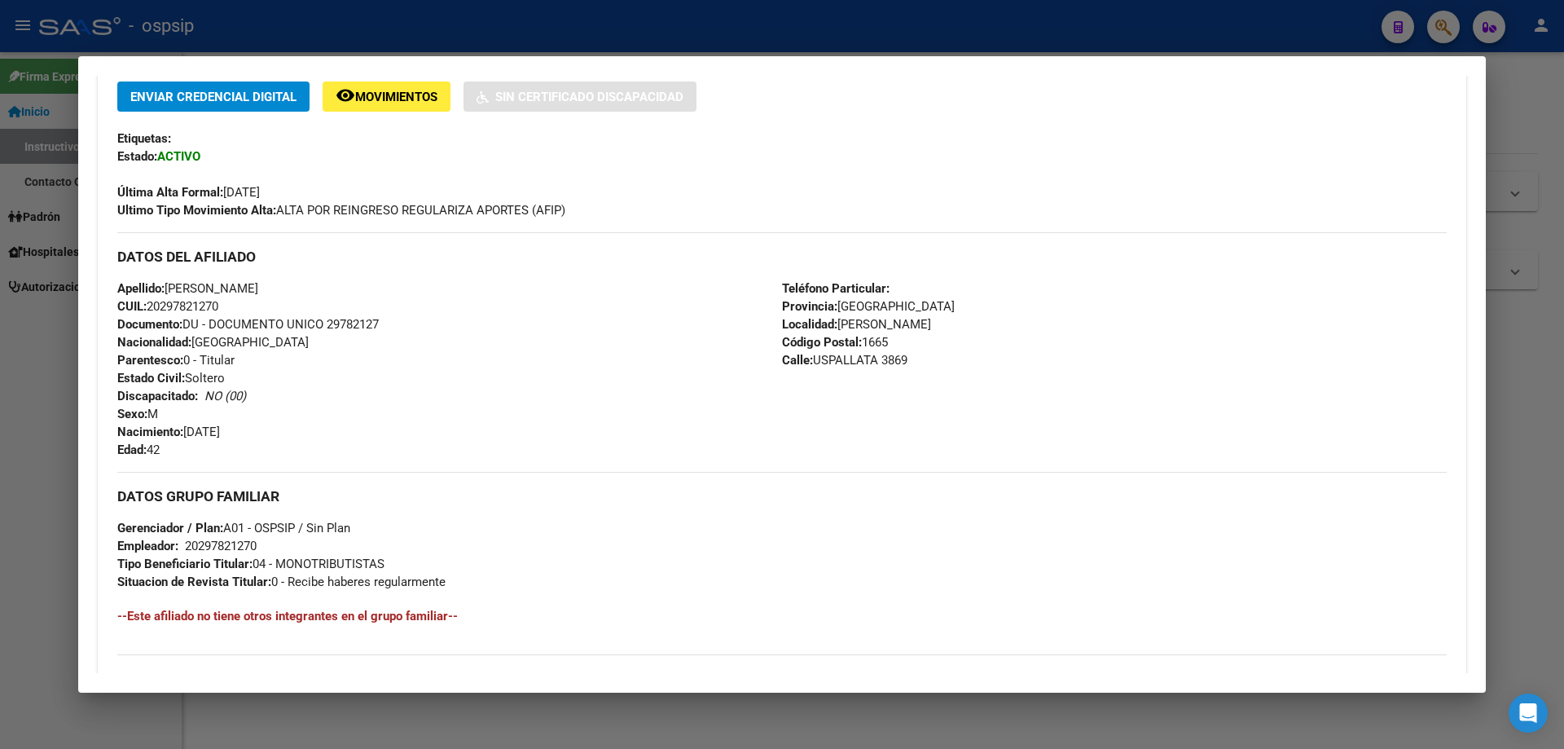
scroll to position [331, 0]
